Goal: Transaction & Acquisition: Obtain resource

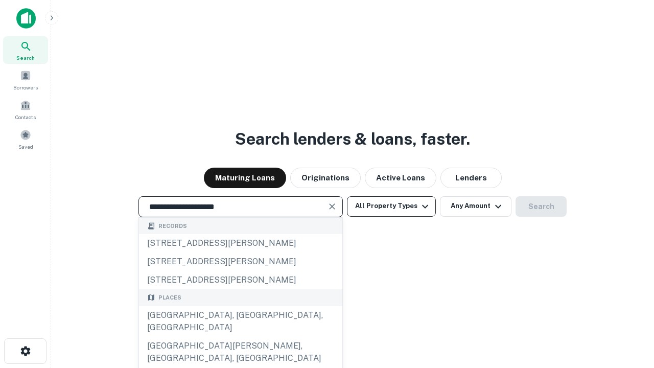
click at [240, 337] on div "[GEOGRAPHIC_DATA], [GEOGRAPHIC_DATA], [GEOGRAPHIC_DATA]" at bounding box center [240, 321] width 203 height 31
click at [391, 206] on button "All Property Types" at bounding box center [391, 206] width 89 height 20
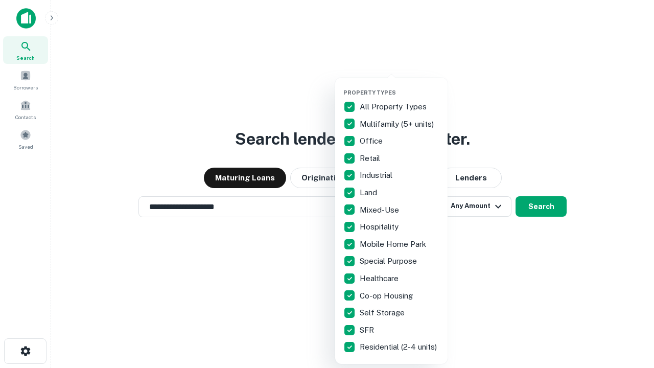
type input "**********"
click at [400, 86] on button "button" at bounding box center [399, 86] width 112 height 1
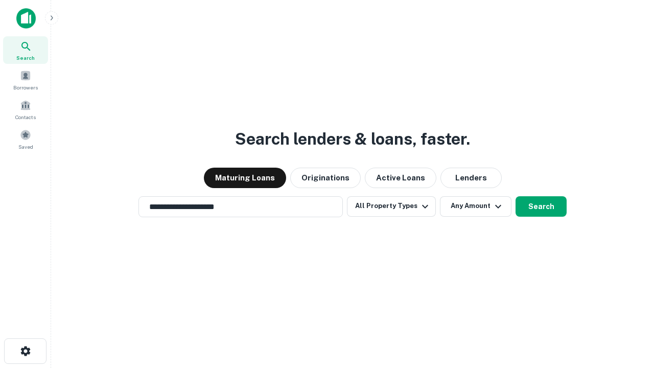
scroll to position [6, 123]
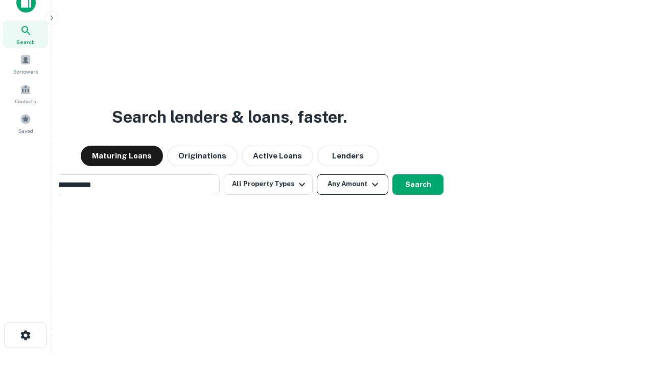
click at [317, 174] on button "Any Amount" at bounding box center [353, 184] width 72 height 20
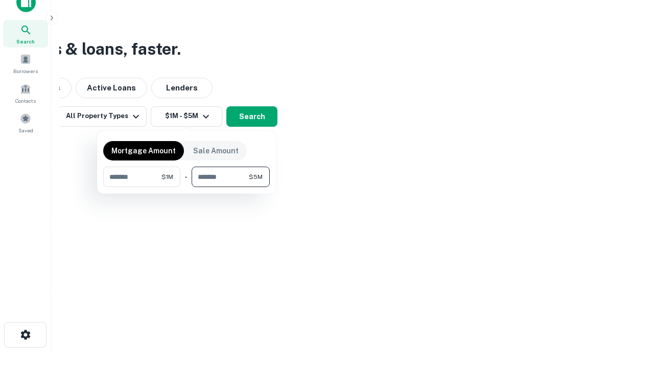
type input "*******"
click at [186, 187] on button "button" at bounding box center [186, 187] width 167 height 1
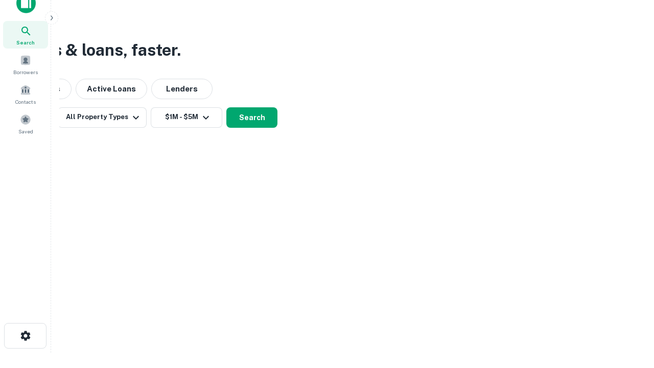
scroll to position [6, 189]
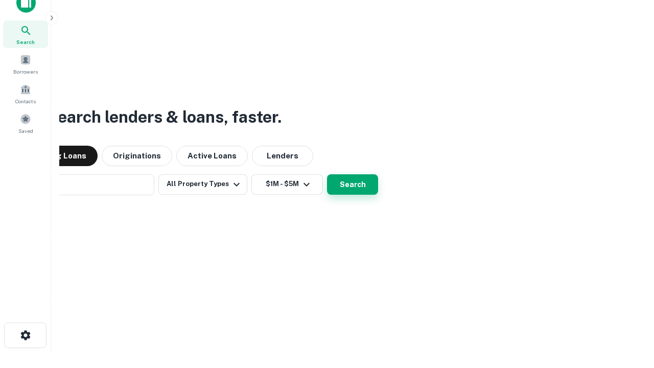
click at [327, 174] on button "Search" at bounding box center [352, 184] width 51 height 20
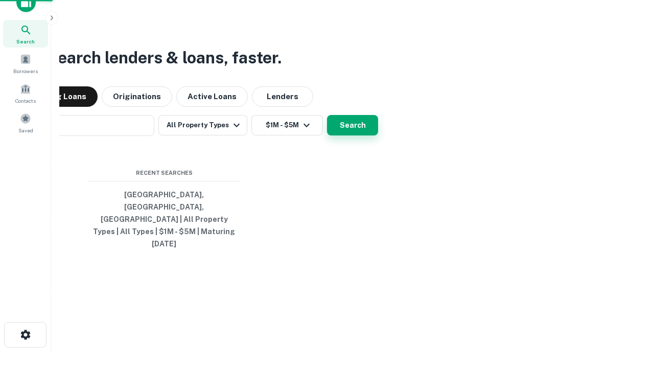
scroll to position [27, 289]
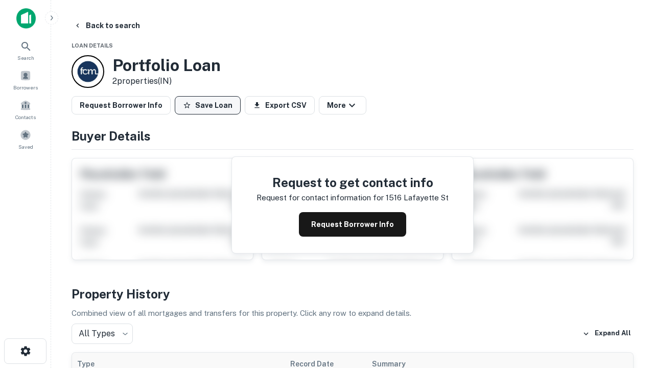
click at [207, 105] on button "Save Loan" at bounding box center [208, 105] width 66 height 18
click at [210, 105] on button "Loan Saved" at bounding box center [210, 105] width 71 height 18
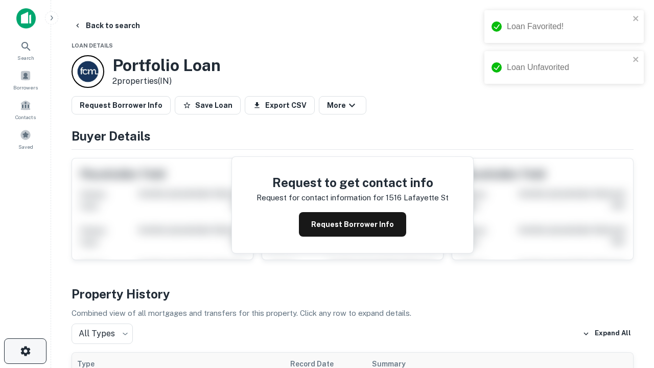
click at [25, 351] on icon "button" at bounding box center [25, 351] width 12 height 12
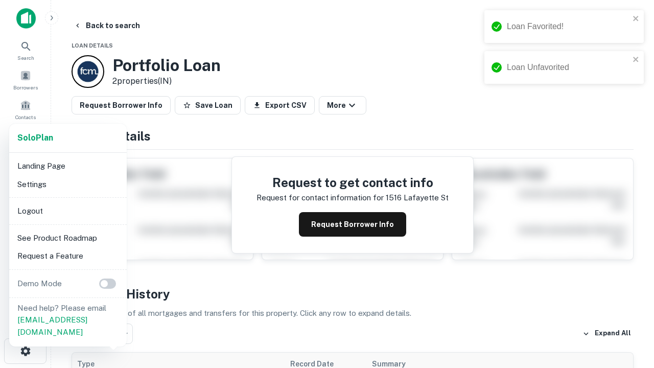
click at [67, 210] on li "Logout" at bounding box center [67, 211] width 109 height 18
